Goal: Information Seeking & Learning: Learn about a topic

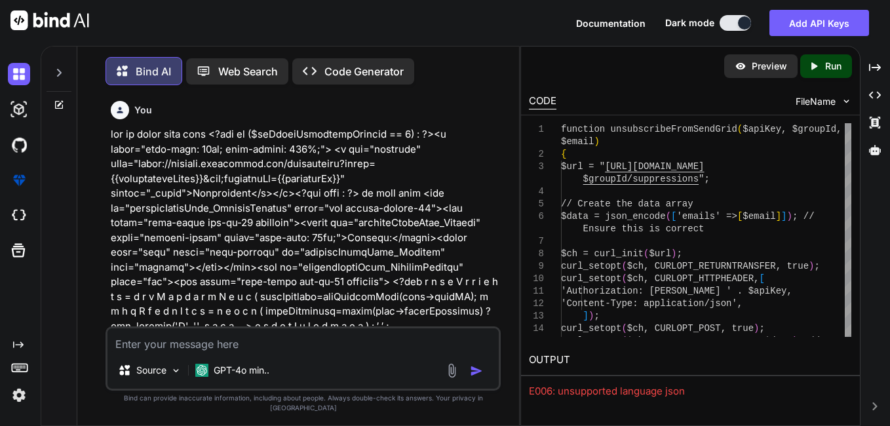
scroll to position [11623, 0]
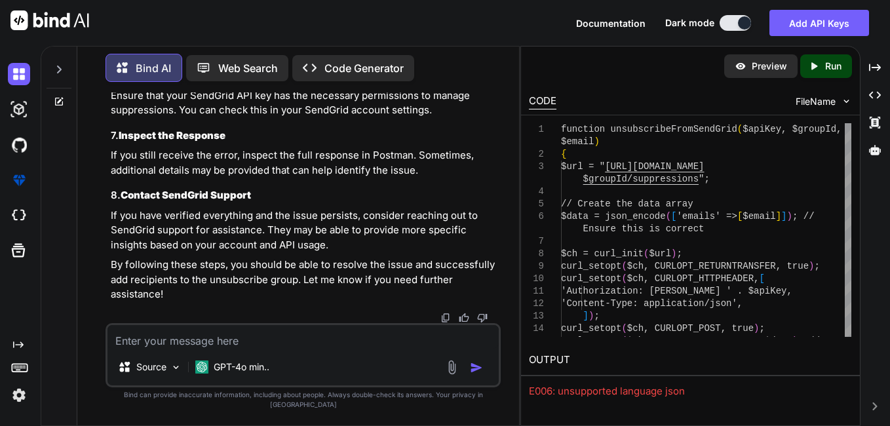
type textarea "w"
type textarea "x"
type textarea "wh"
type textarea "x"
type textarea "wha"
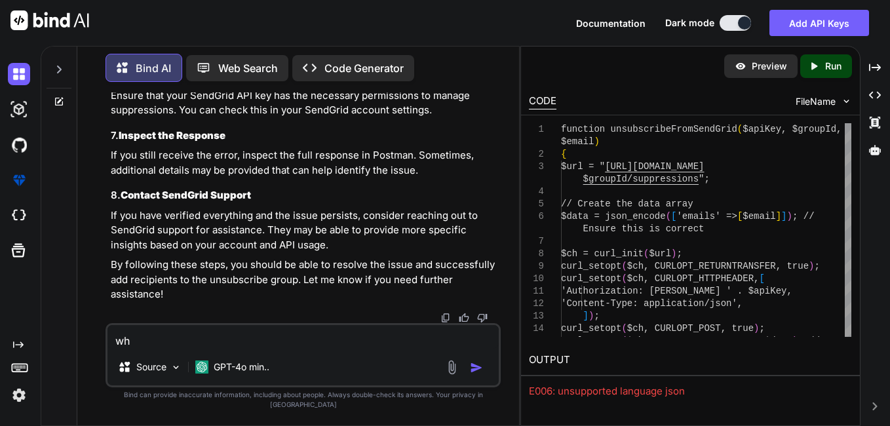
type textarea "x"
type textarea "what"
type textarea "x"
type textarea "what"
type textarea "x"
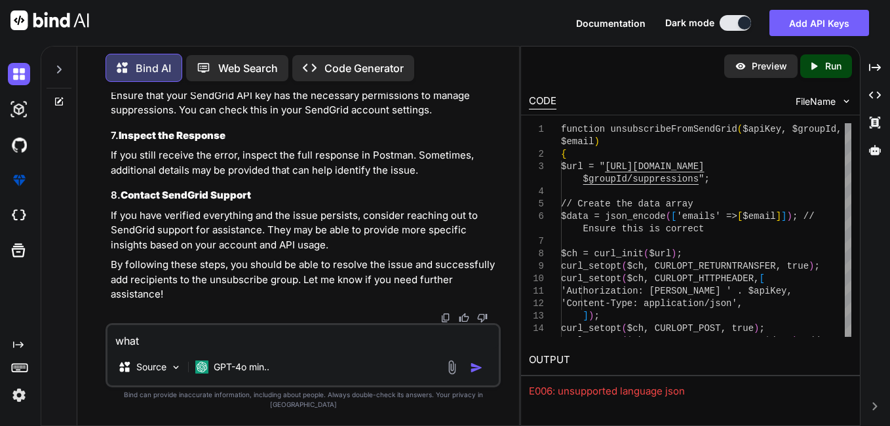
type textarea "what i"
type textarea "x"
type textarea "what is"
type textarea "x"
type textarea "what is"
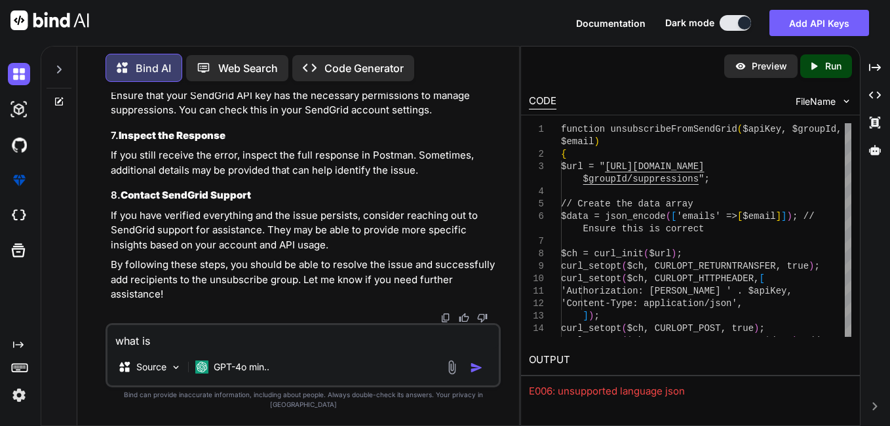
type textarea "x"
type textarea "what is h"
type textarea "x"
type textarea "what is"
type textarea "x"
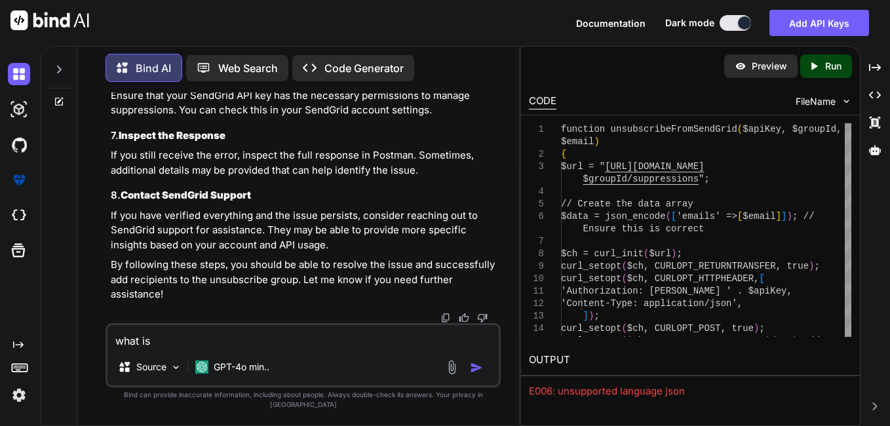
type textarea "what is t"
type textarea "x"
type textarea "what is th"
type textarea "x"
type textarea "what is the"
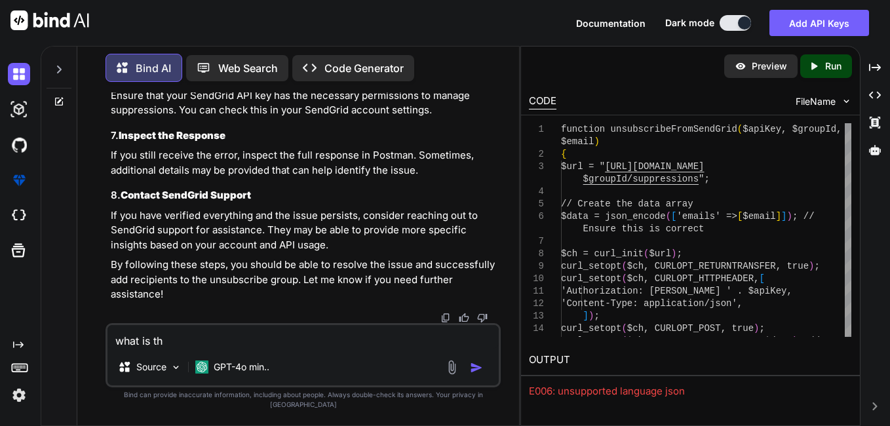
type textarea "x"
type textarea "what is the"
type textarea "x"
type textarea "what is the d"
type textarea "x"
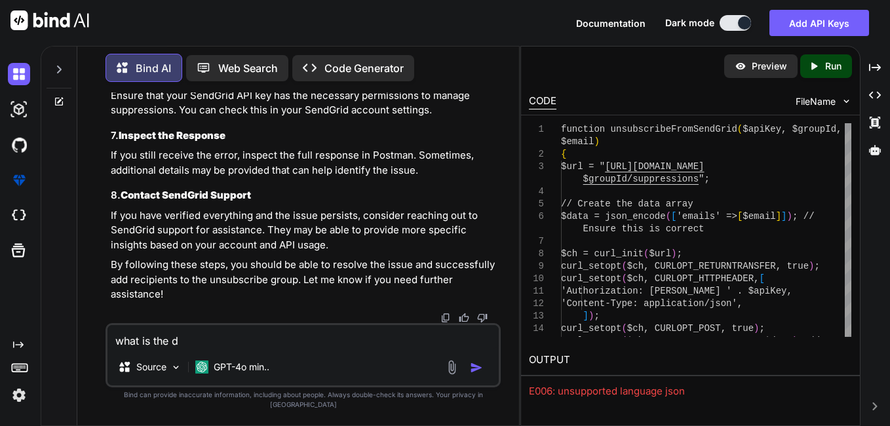
type textarea "what is the di"
type textarea "x"
type textarea "what is the dif"
type textarea "x"
type textarea "what is the diff"
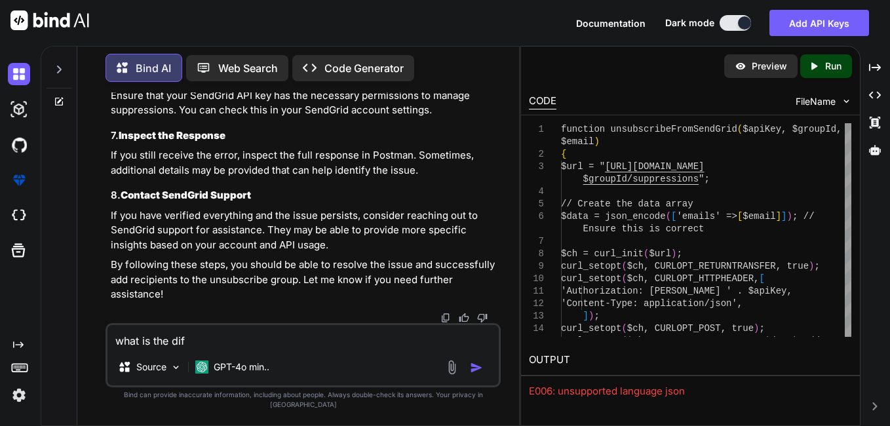
type textarea "x"
type textarea "what is the diffe"
type textarea "x"
type textarea "what is the differ"
type textarea "x"
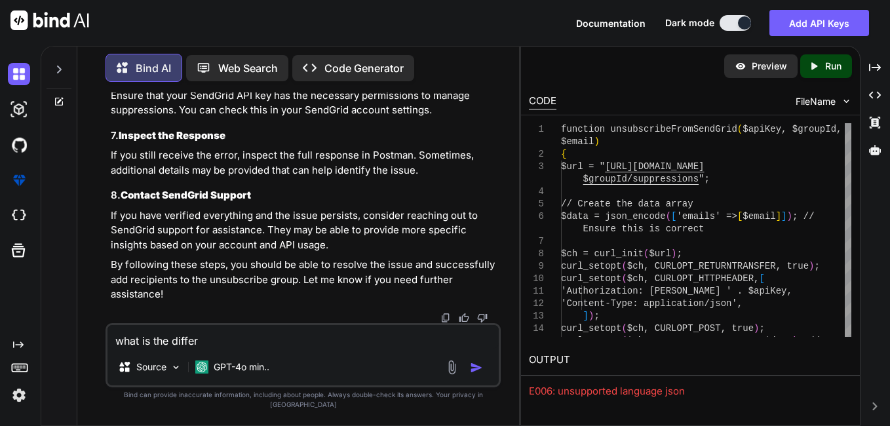
type textarea "what is the differe"
type textarea "x"
type textarea "what is the differen"
type textarea "x"
type textarea "what is the differenc"
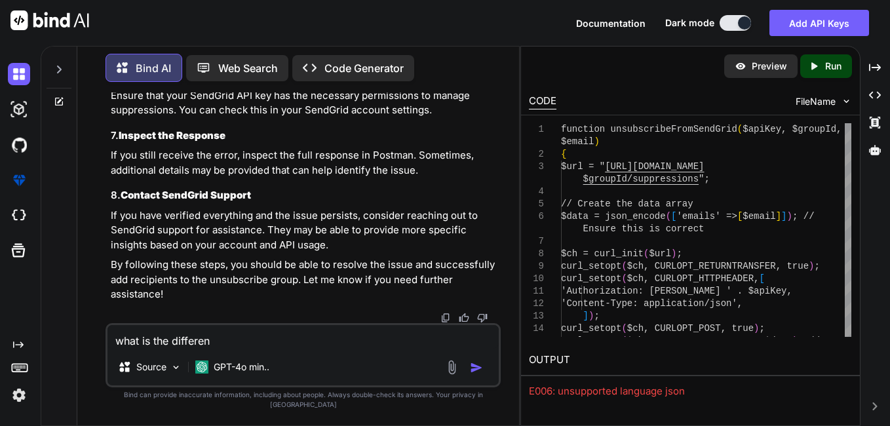
type textarea "x"
type textarea "what is the difference"
type textarea "x"
type textarea "what is the difference"
type textarea "x"
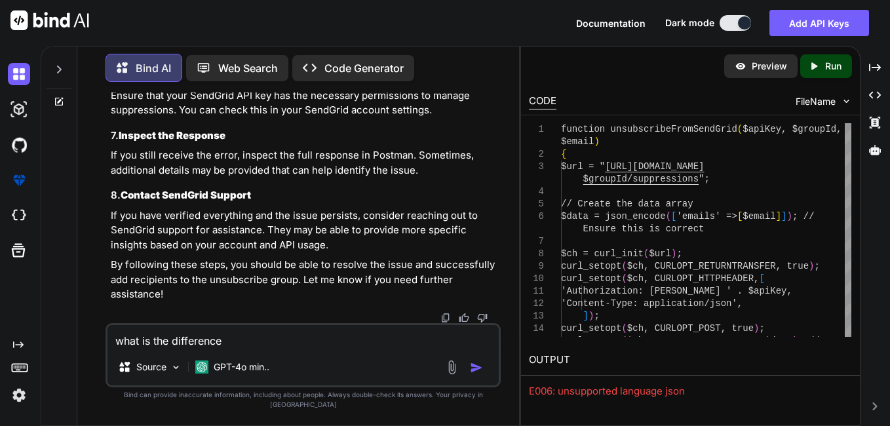
type textarea "what is the difference b"
type textarea "x"
type textarea "what is the difference be"
type textarea "x"
type textarea "what is the difference bet"
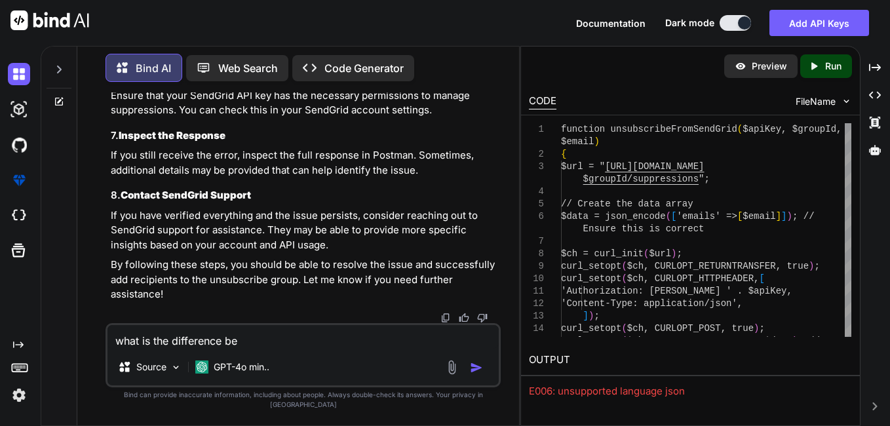
type textarea "x"
type textarea "what is the difference betw"
type textarea "x"
type textarea "what is the difference betww"
type textarea "x"
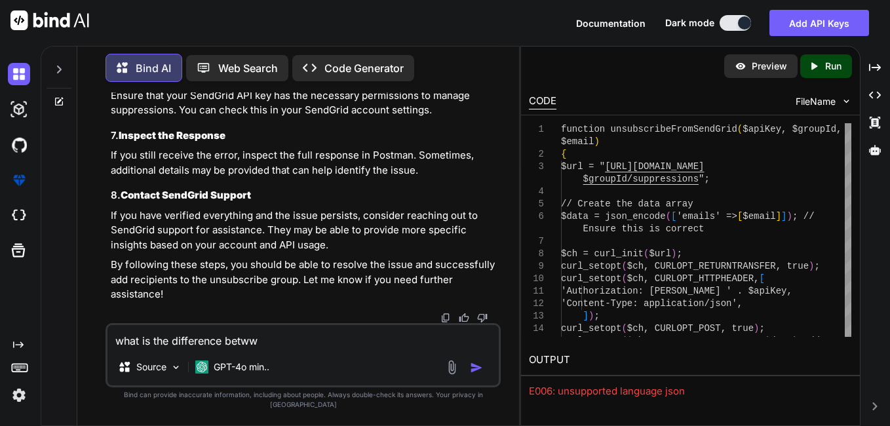
type textarea "what is the difference betw"
type textarea "x"
type textarea "what is the difference betwe"
type textarea "x"
type textarea "what is the difference betwee"
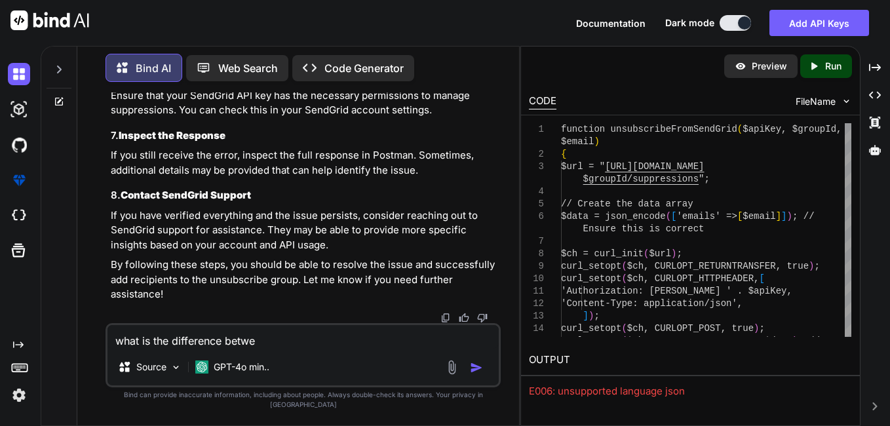
type textarea "x"
type textarea "what is the difference between"
type textarea "x"
type textarea "what is the difference between"
type textarea "x"
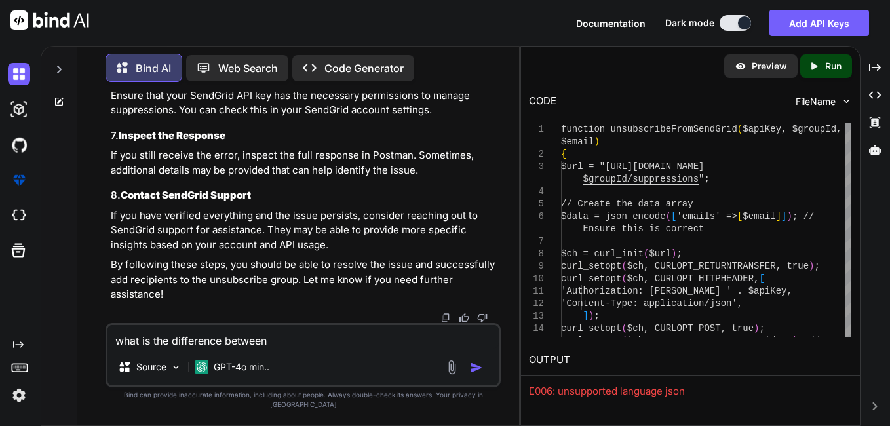
type textarea "what is the difference between u"
type textarea "x"
type textarea "what is the difference between un"
type textarea "x"
type textarea "what is the difference between uns"
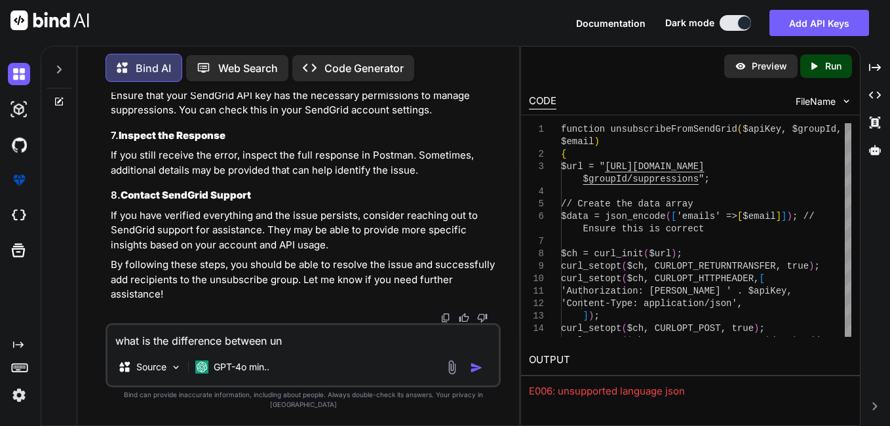
type textarea "x"
paste textarea "Group Unsubscribes"
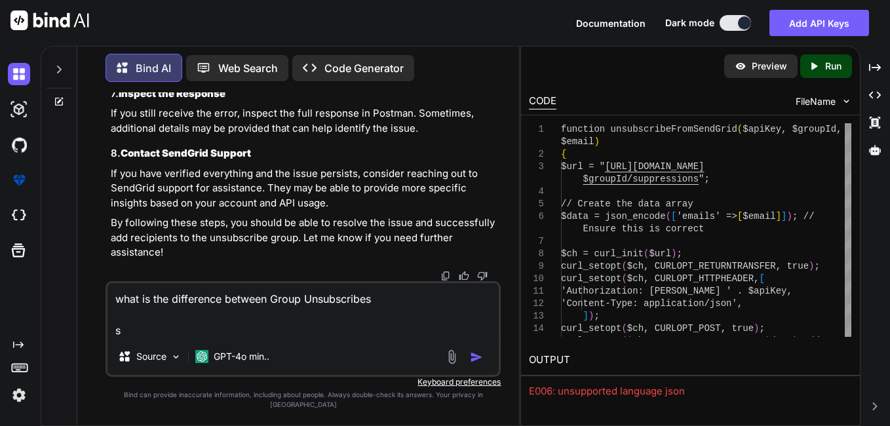
click at [400, 307] on textarea "what is the difference between Group Unsubscribes s" at bounding box center [302, 310] width 391 height 55
paste textarea "Unsubscribe Groups"
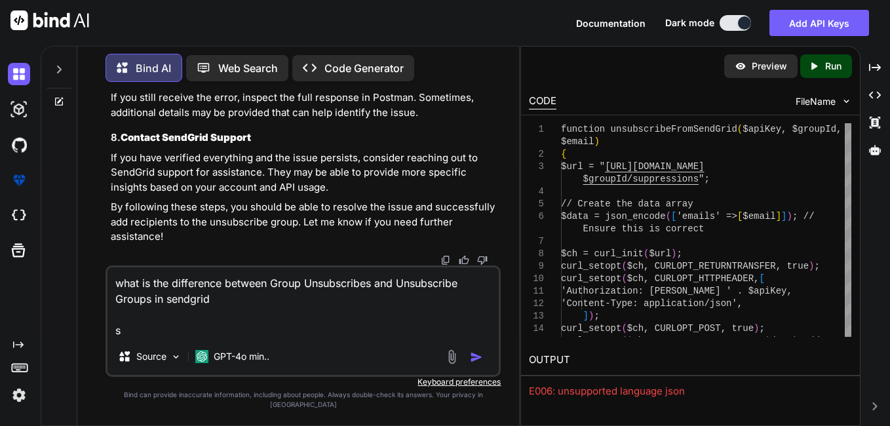
type textarea "what is the difference between Group Unsubscribes and Unsubscribe Groups in sen…"
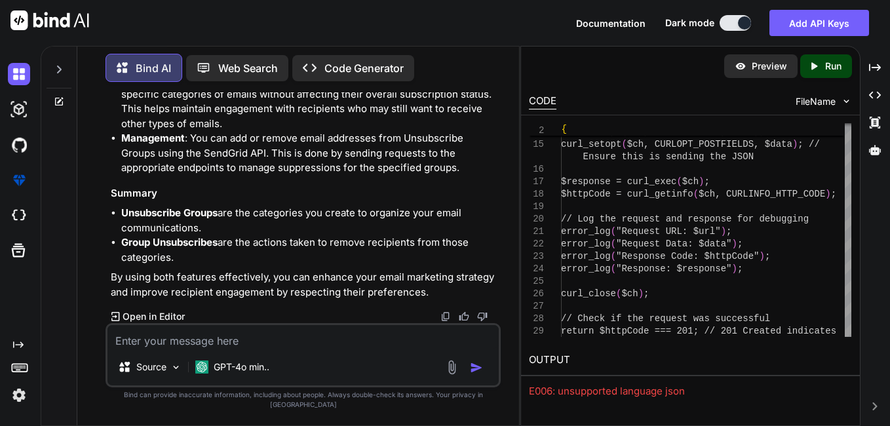
scroll to position [12935, 0]
drag, startPoint x: 211, startPoint y: 141, endPoint x: 113, endPoint y: 137, distance: 98.4
click at [113, 9] on h3 "Group Unsubscribes" at bounding box center [304, 0] width 387 height 15
copy h3 "Group Unsubscribes"
click at [195, 344] on textarea at bounding box center [302, 337] width 391 height 24
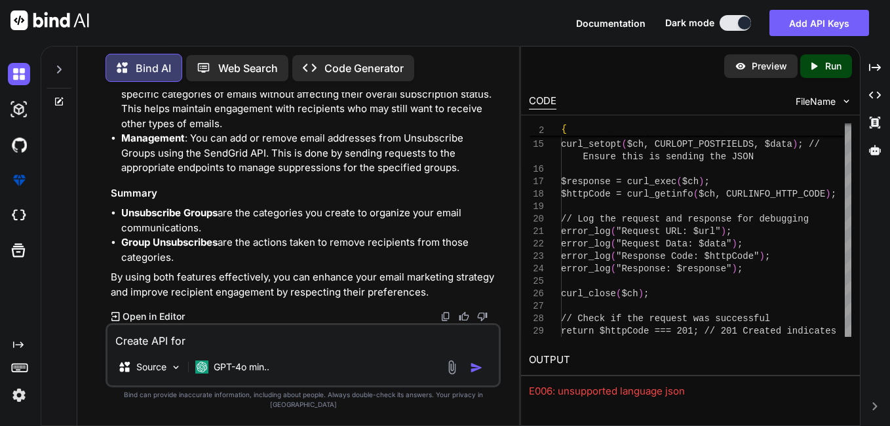
paste textarea "Group Unsubscribes"
type textarea "Create API for Group Unsubscribes with postman endpoints"
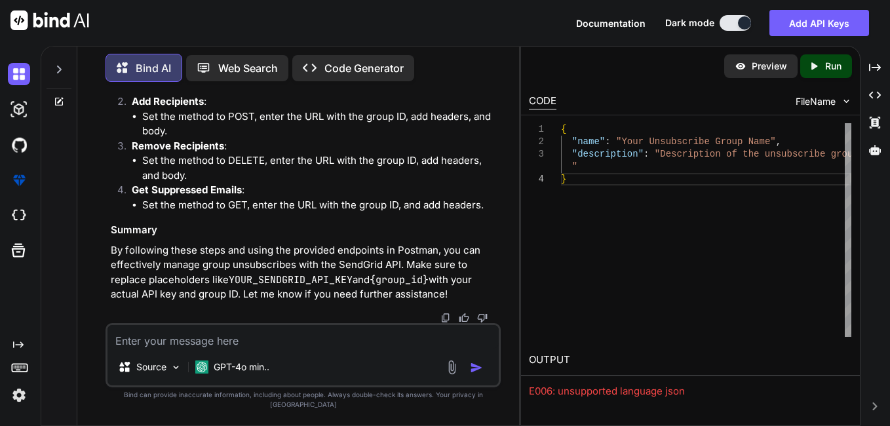
scroll to position [13795, 0]
drag, startPoint x: 123, startPoint y: 207, endPoint x: 494, endPoint y: 206, distance: 370.3
copy code "https://[DOMAIN_NAME]/v3/asm/groups/{group_id}/suppressions"
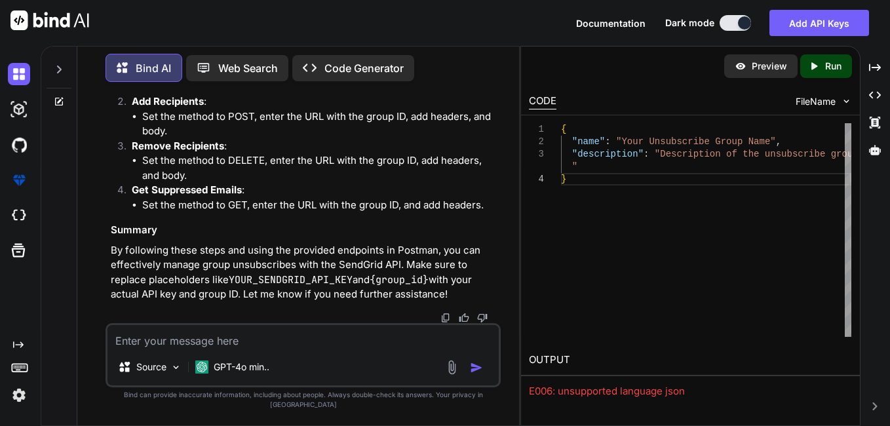
drag, startPoint x: 114, startPoint y: 151, endPoint x: 207, endPoint y: 149, distance: 93.1
copy h3 "Unsubscribe Groups"
